Goal: Obtain resource: Download file/media

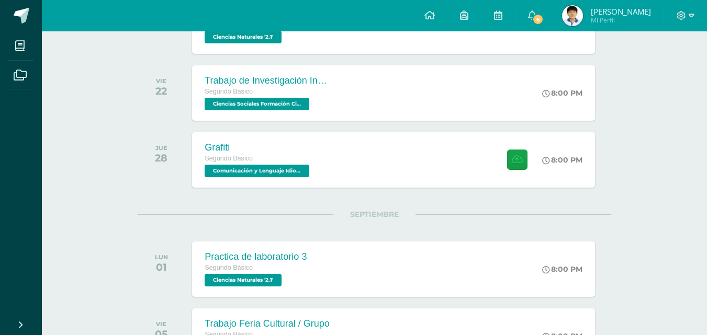
scroll to position [757, 0]
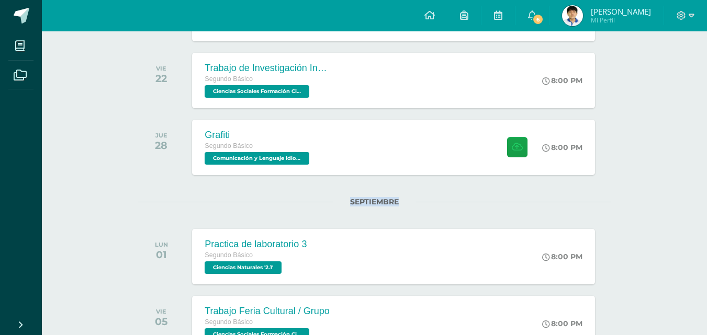
drag, startPoint x: 704, startPoint y: 170, endPoint x: 706, endPoint y: 191, distance: 21.6
click at [706, 191] on div "Actividades recientes y próximas Tablero Pendientes de entrega Entregadas todas…" at bounding box center [374, 199] width 665 height 1849
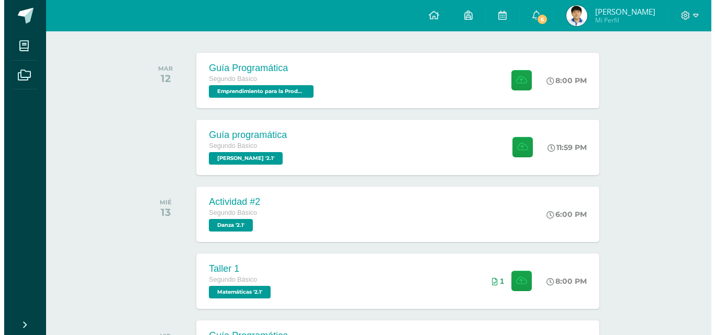
scroll to position [138, 0]
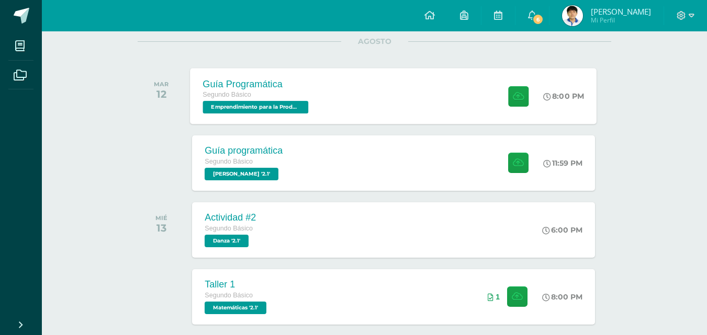
click at [281, 96] on div "Segundo Básico" at bounding box center [257, 95] width 108 height 12
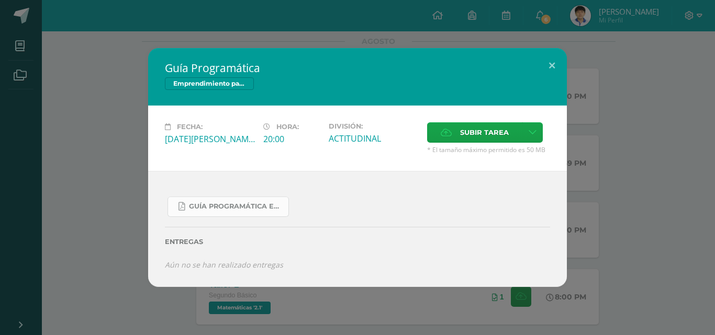
click at [207, 202] on link "Guía Programática Emprendimiento 2do Básico - 3 Bloque - Prof. Julio Villatoro.…" at bounding box center [227, 207] width 121 height 20
click at [218, 201] on link "Guía Programática Emprendimiento 2do Básico - 3 Bloque - Prof. Julio Villatoro.…" at bounding box center [227, 207] width 121 height 20
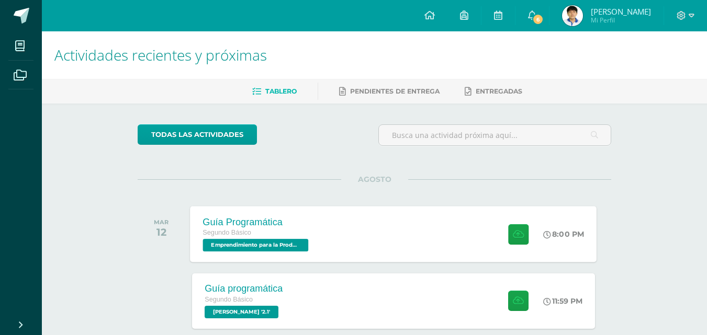
click at [221, 237] on div "Segundo Básico" at bounding box center [257, 234] width 108 height 12
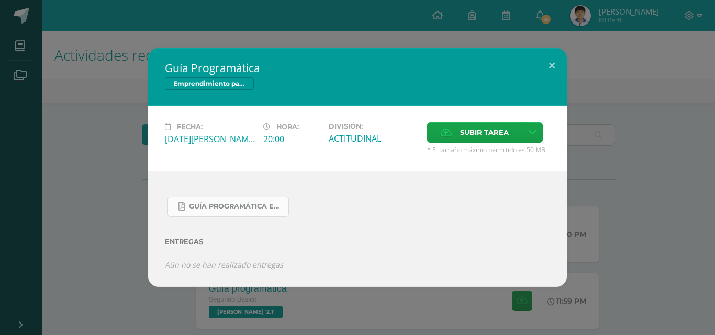
click at [233, 210] on span "Guía Programática Emprendimiento 2do Básico - 3 Bloque - Prof. Julio Villatoro.…" at bounding box center [236, 207] width 94 height 8
click at [556, 69] on button at bounding box center [552, 66] width 30 height 36
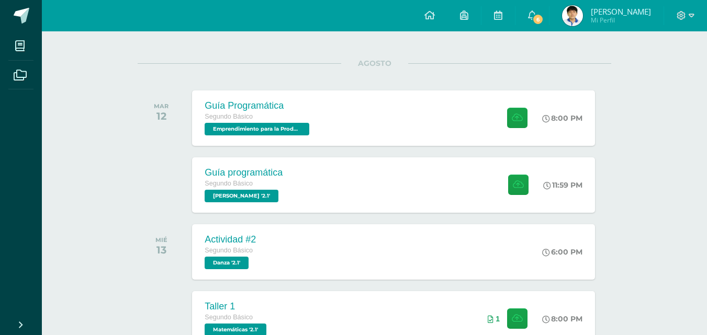
scroll to position [120, 0]
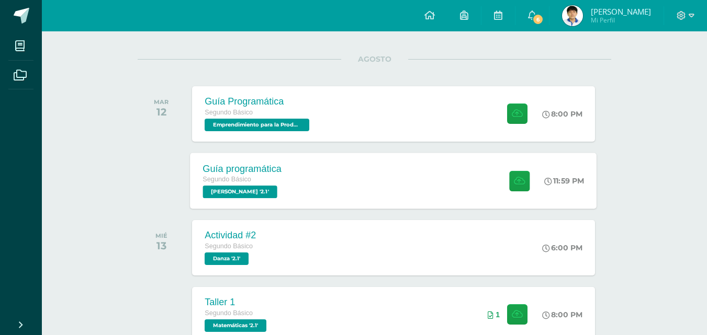
click at [353, 164] on div "Guía programática Segundo Básico PEREL '2.1' 11:59 PM Guía programática PEREL" at bounding box center [393, 181] width 407 height 56
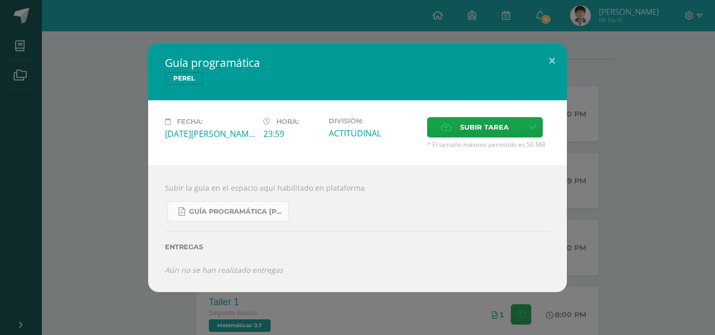
click at [231, 209] on span "Guía Programática PEREL 2do Básico - Bloque 3 - Profe. Julio Villatoro.pdf" at bounding box center [236, 212] width 94 height 8
click at [547, 60] on button at bounding box center [552, 61] width 30 height 36
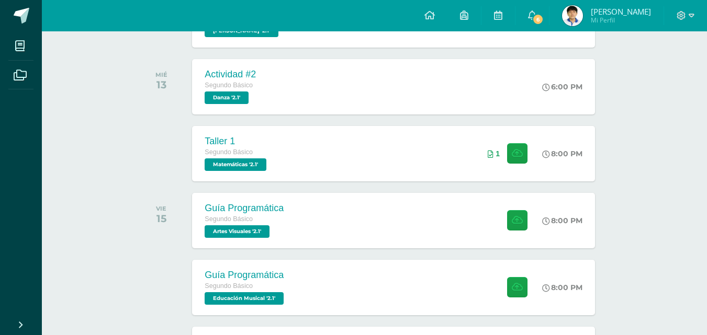
scroll to position [322, 0]
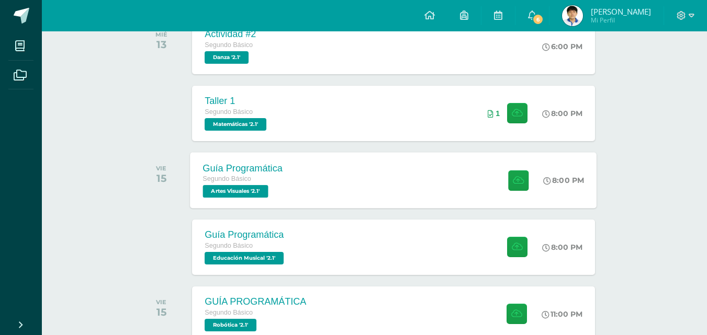
click at [372, 172] on div "Guía Programática Segundo Básico Artes Visuales '2.1' 8:00 PM Guía Programática…" at bounding box center [393, 180] width 407 height 56
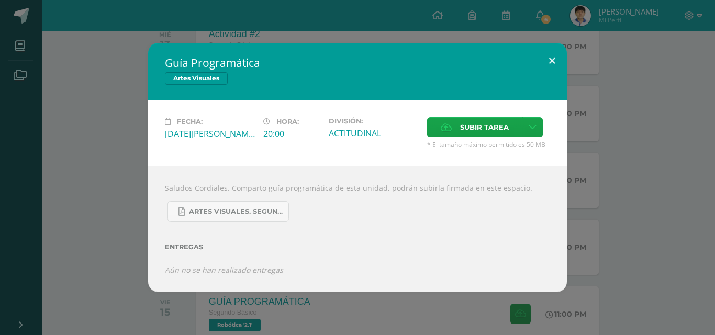
click at [550, 60] on button at bounding box center [552, 61] width 30 height 36
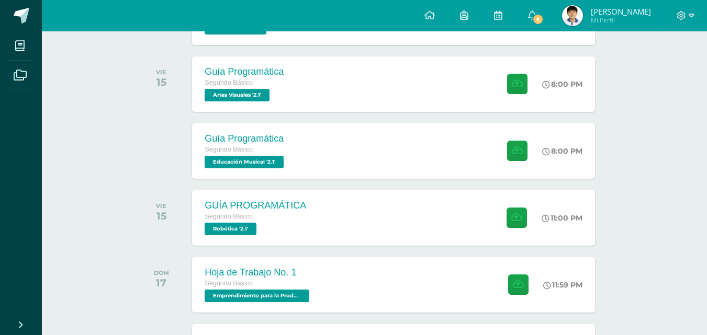
scroll to position [433, 0]
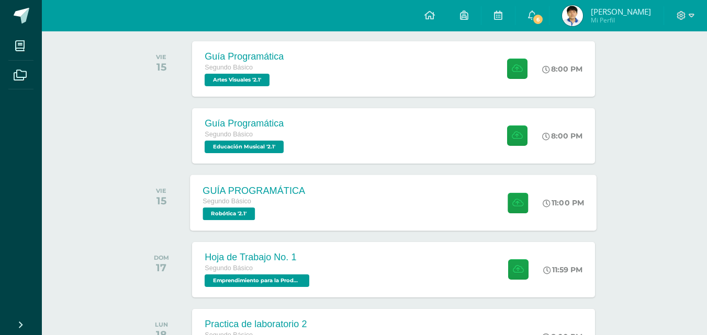
click at [375, 213] on div "GUÍA PROGRAMÁTICA Segundo Básico Robótica '2.1' 11:00 PM GUÍA PROGRAMÁTICA Robó…" at bounding box center [393, 203] width 407 height 56
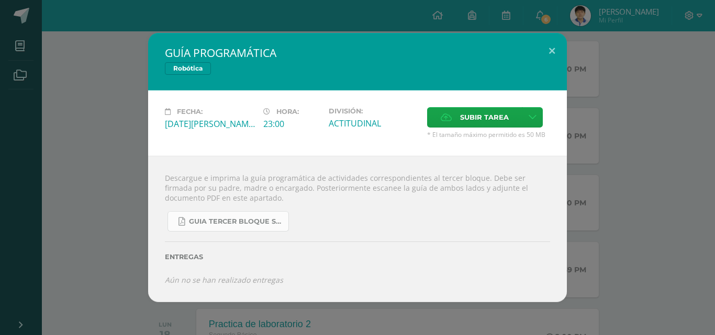
click at [205, 216] on link "GUIA TERCER BLOQUE SEGUNDO BÁSICO.pdf" at bounding box center [227, 221] width 121 height 20
click at [549, 52] on button at bounding box center [552, 51] width 30 height 36
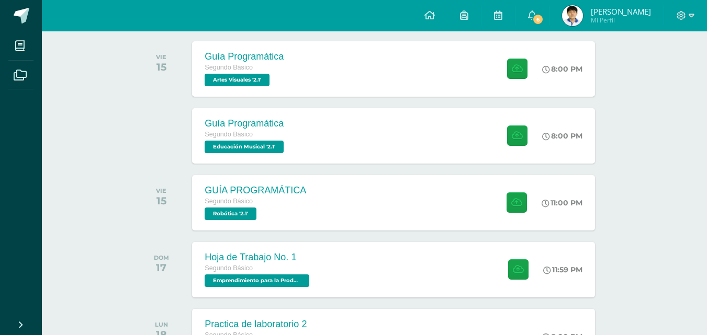
drag, startPoint x: 703, startPoint y: 107, endPoint x: 703, endPoint y: 120, distance: 13.1
drag, startPoint x: 697, startPoint y: 114, endPoint x: 697, endPoint y: 124, distance: 10.5
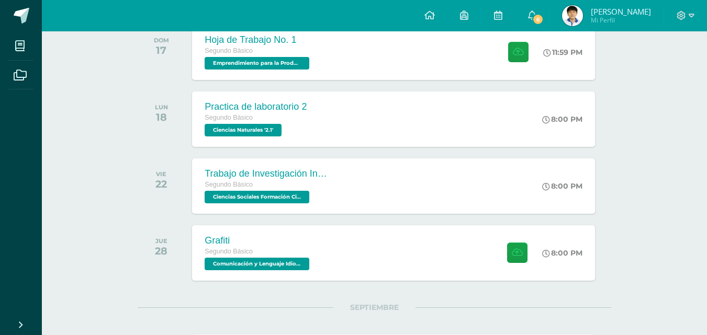
scroll to position [654, 0]
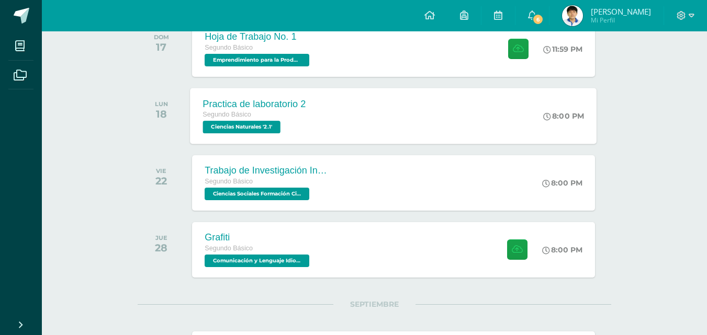
click at [308, 125] on div "Practica de laboratorio 2 Segundo Básico Ciencias Naturales '2.1'" at bounding box center [254, 116] width 128 height 56
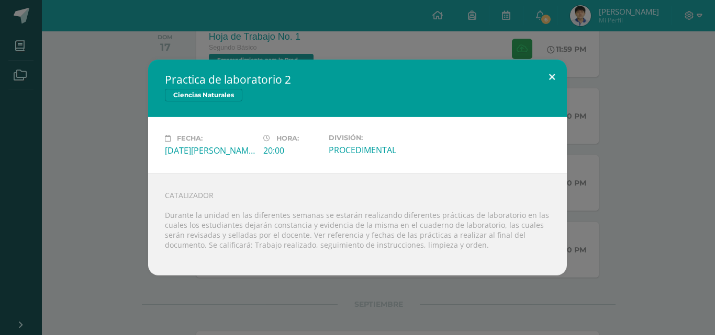
click at [549, 83] on button at bounding box center [552, 78] width 30 height 36
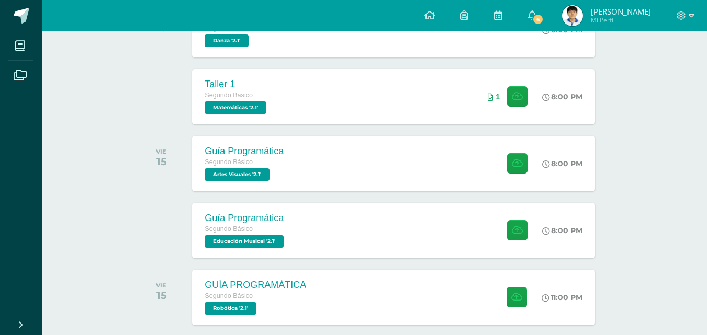
scroll to position [342, 0]
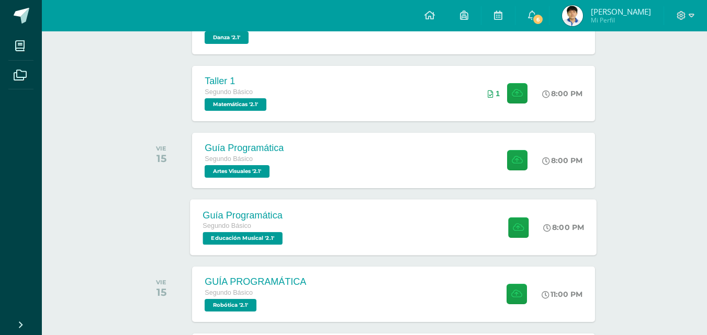
click at [386, 217] on div "Guía Programática Segundo Básico Educación Musical '2.1' 8:00 PM Guía Programát…" at bounding box center [393, 227] width 407 height 56
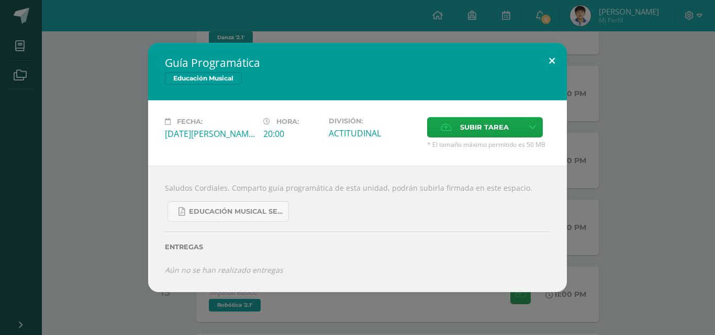
click at [551, 59] on button at bounding box center [552, 61] width 30 height 36
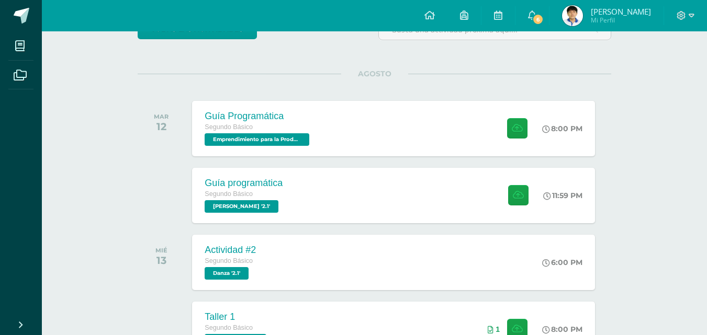
scroll to position [183, 0]
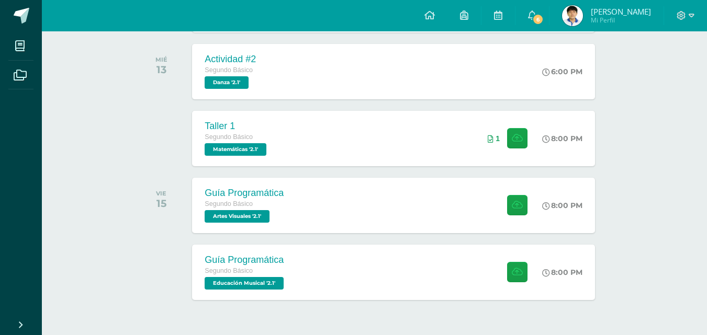
scroll to position [300, 0]
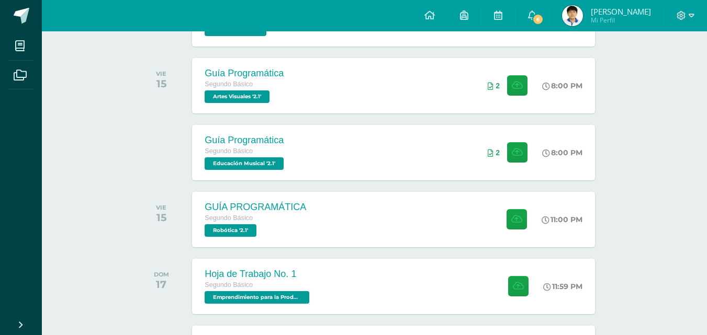
scroll to position [423, 0]
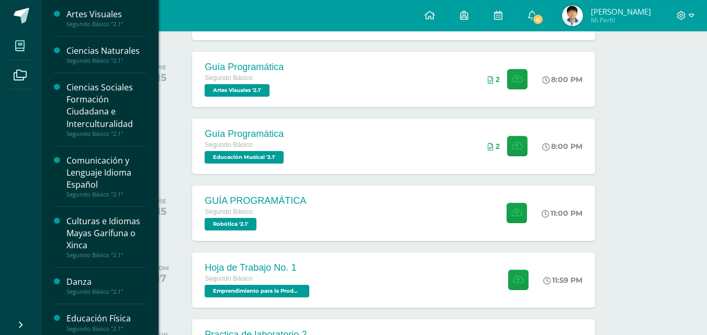
click at [19, 37] on span at bounding box center [20, 46] width 24 height 24
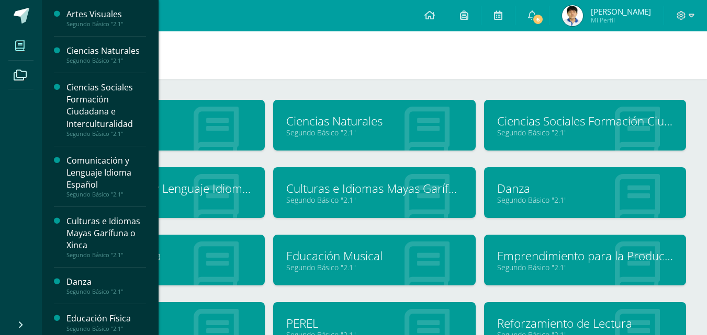
click at [15, 49] on icon at bounding box center [19, 46] width 9 height 10
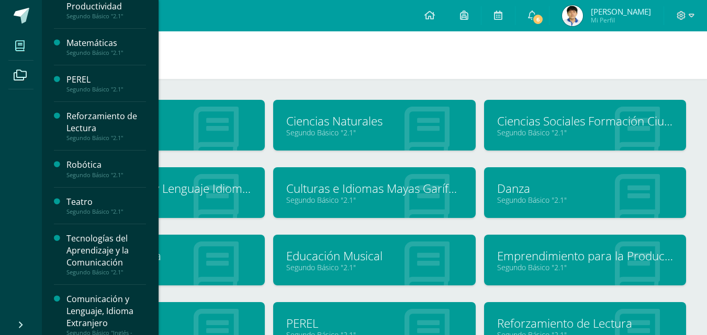
scroll to position [428, 0]
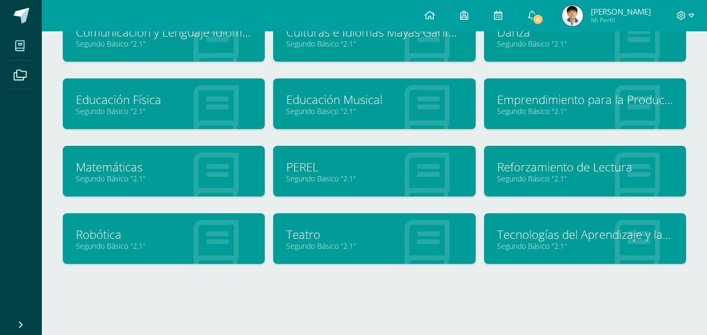
scroll to position [168, 0]
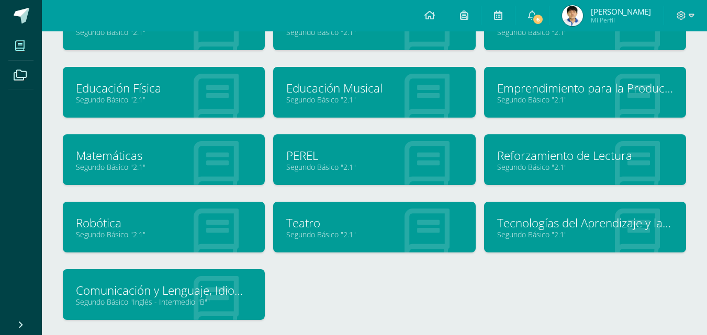
click at [348, 228] on link "Teatro" at bounding box center [374, 223] width 176 height 16
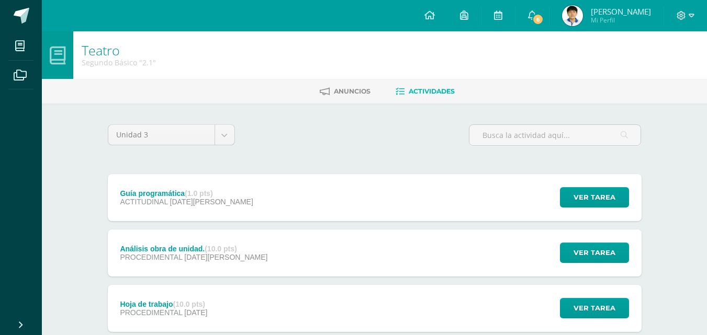
click at [195, 205] on span "[DATE][PERSON_NAME]" at bounding box center [211, 202] width 83 height 8
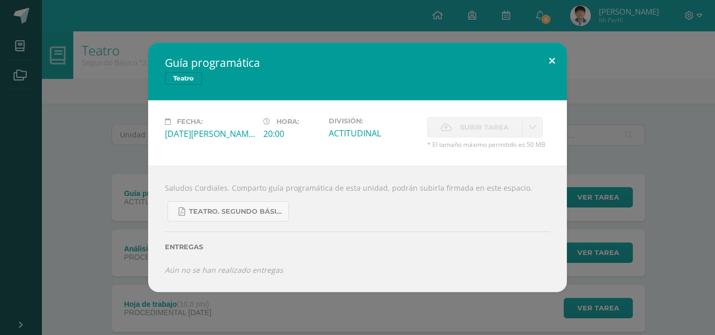
click at [548, 62] on button at bounding box center [552, 61] width 30 height 36
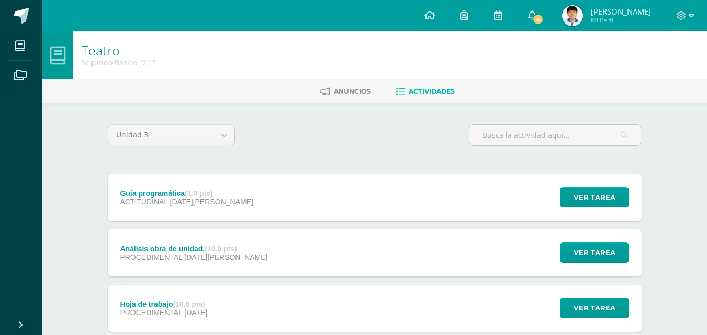
click at [494, 304] on div "Hoja de trabajo (10.0 pts) PROCEDIMENTAL 21 de Julio Ver tarea Hoja de trabajo …" at bounding box center [375, 308] width 534 height 47
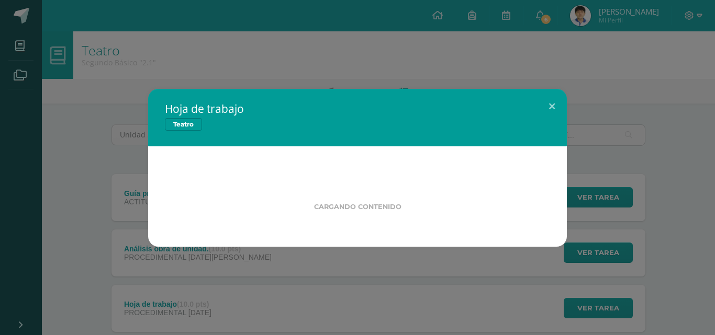
click at [468, 335] on html "Hoja de trabajo Teatro Cargando contenido Loading... Mis cursos Archivos Cerrar…" at bounding box center [357, 201] width 715 height 402
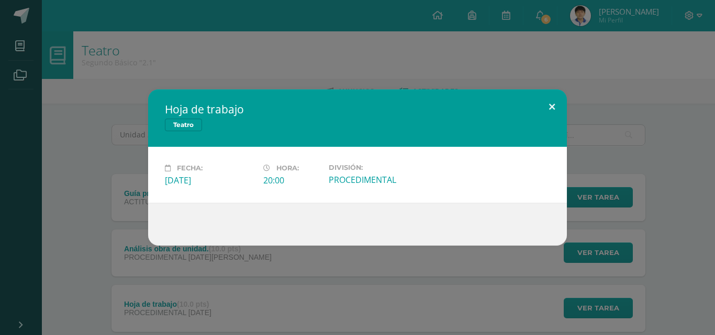
click at [544, 99] on button at bounding box center [552, 107] width 30 height 36
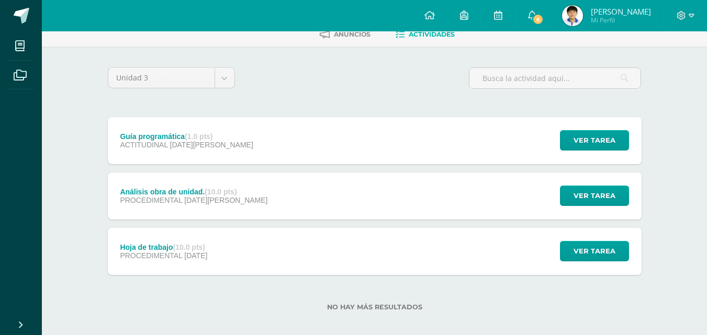
scroll to position [52, 0]
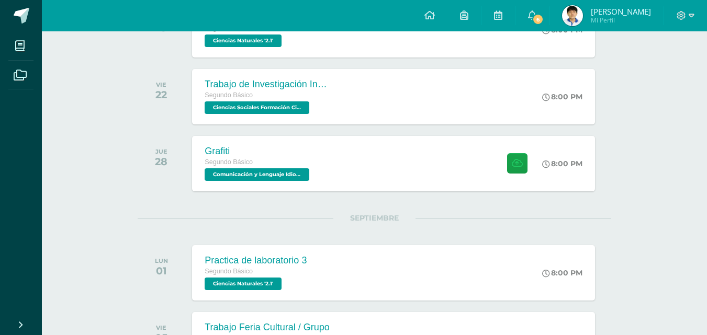
scroll to position [744, 0]
